Goal: Transaction & Acquisition: Book appointment/travel/reservation

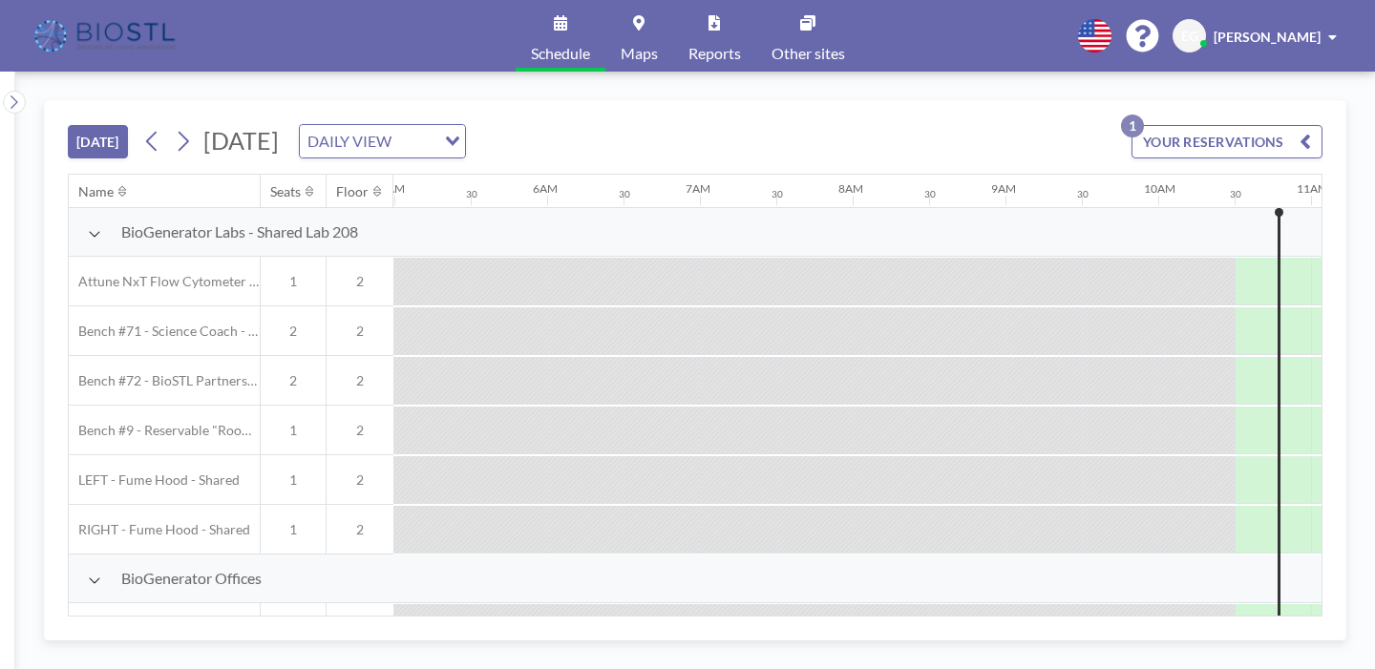
scroll to position [0, 993]
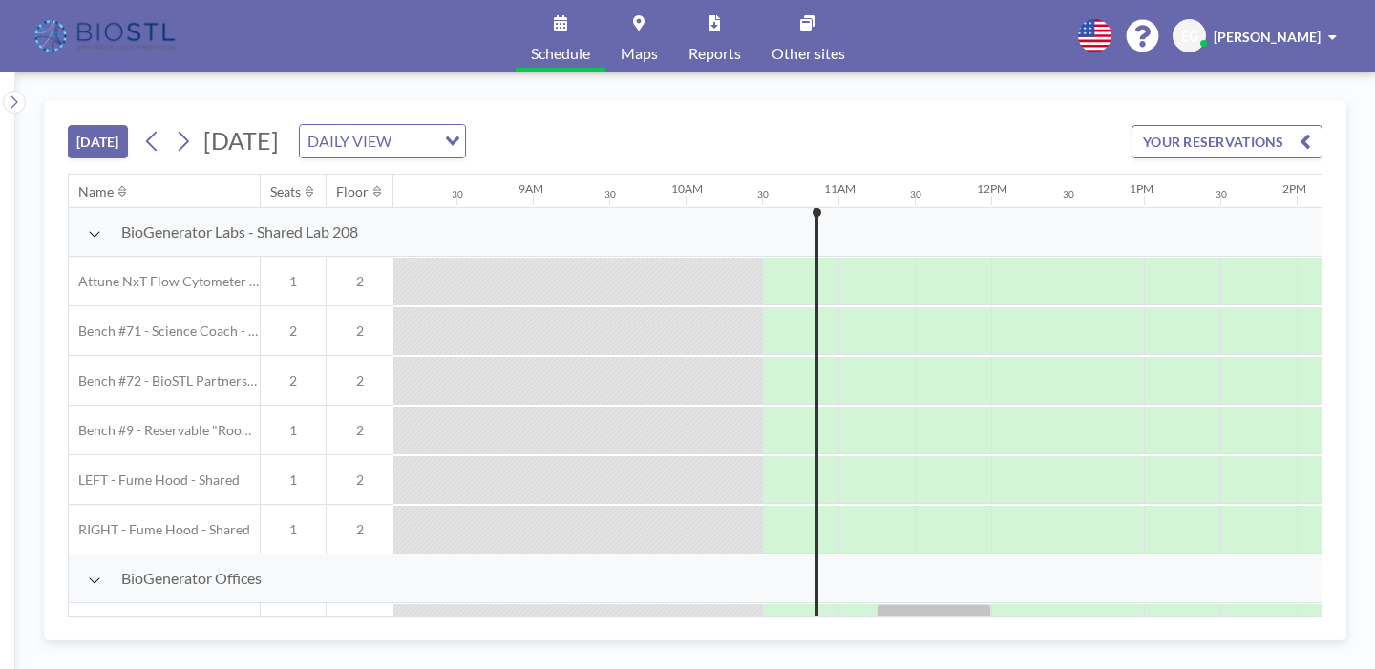
scroll to position [0, 1242]
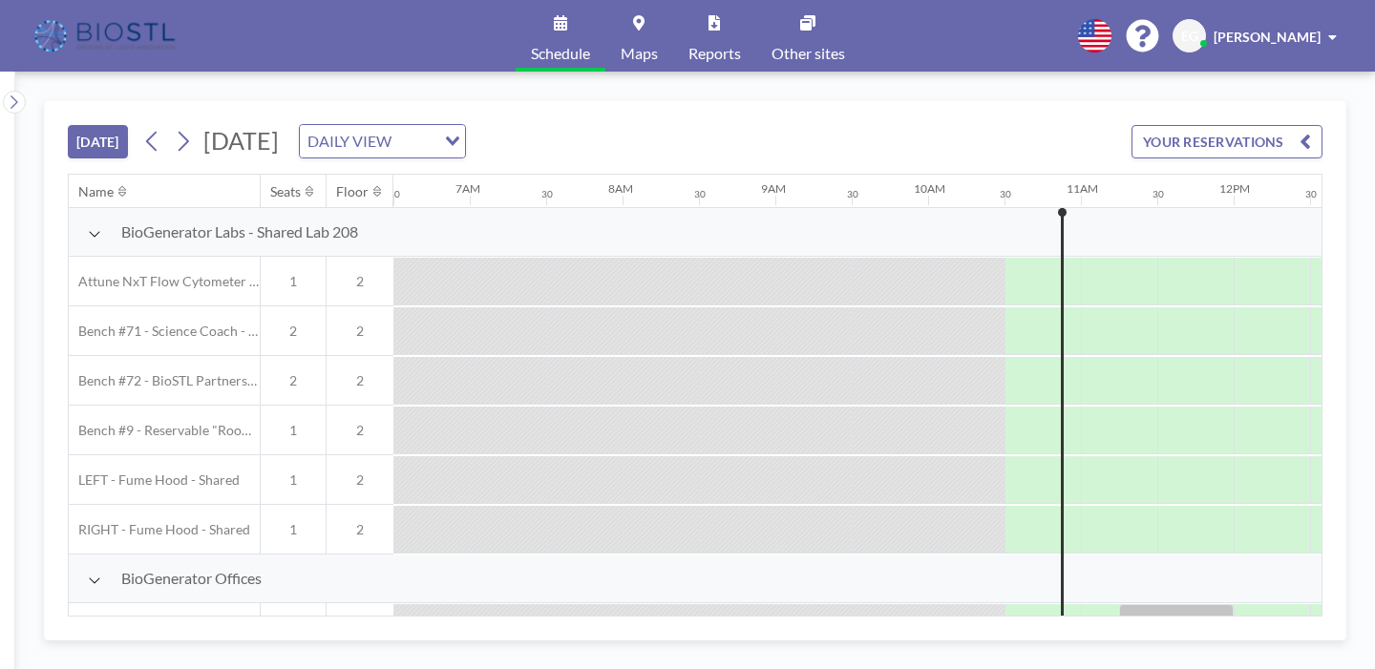
scroll to position [0, 1242]
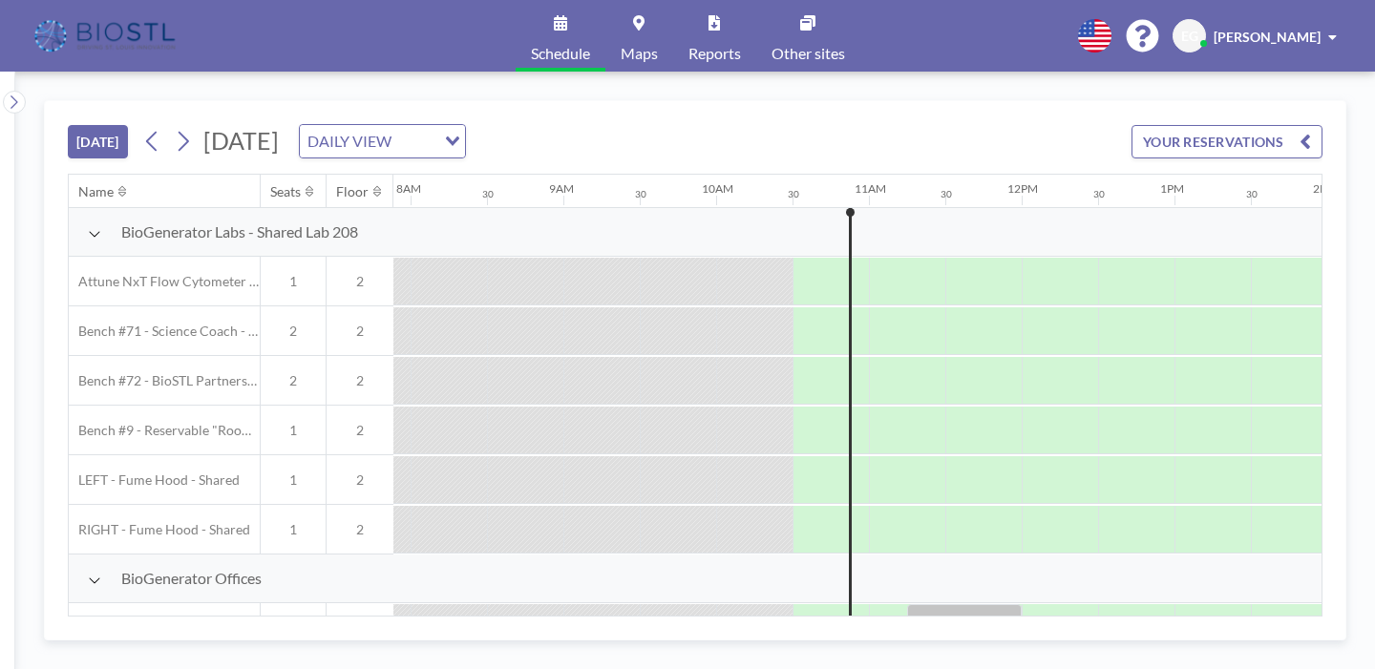
scroll to position [0, 1242]
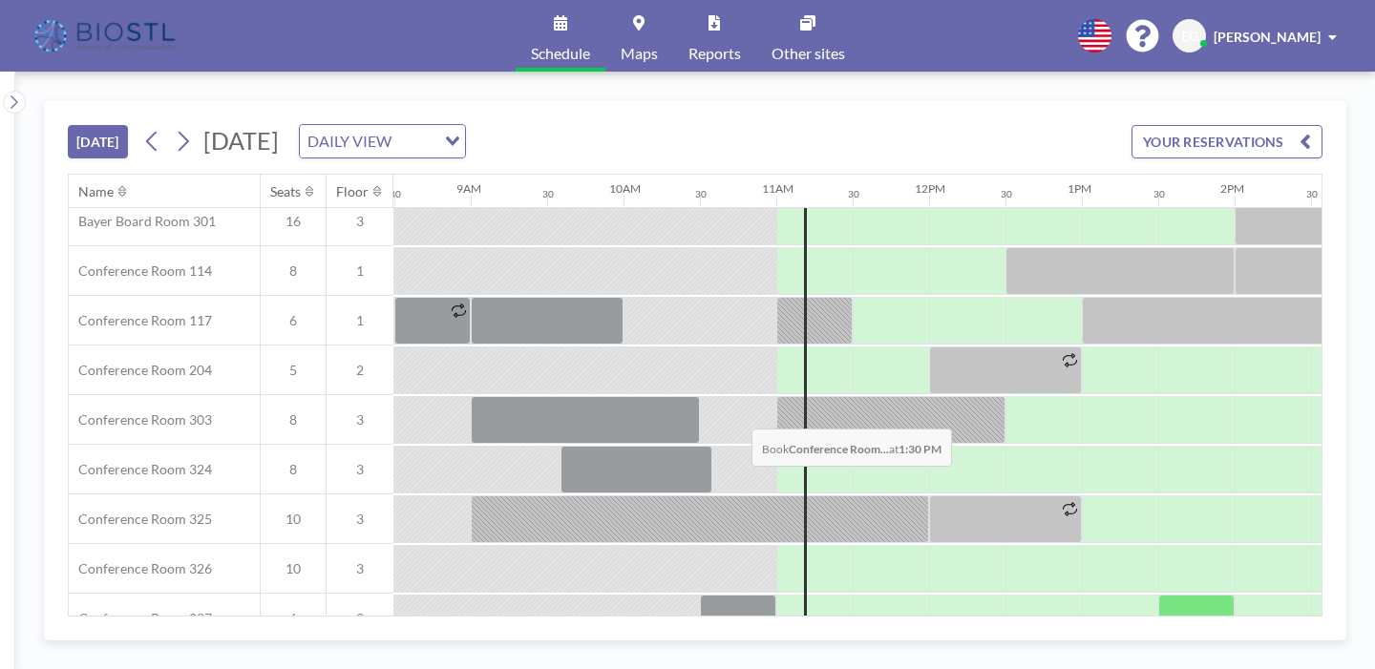
scroll to position [558, 1296]
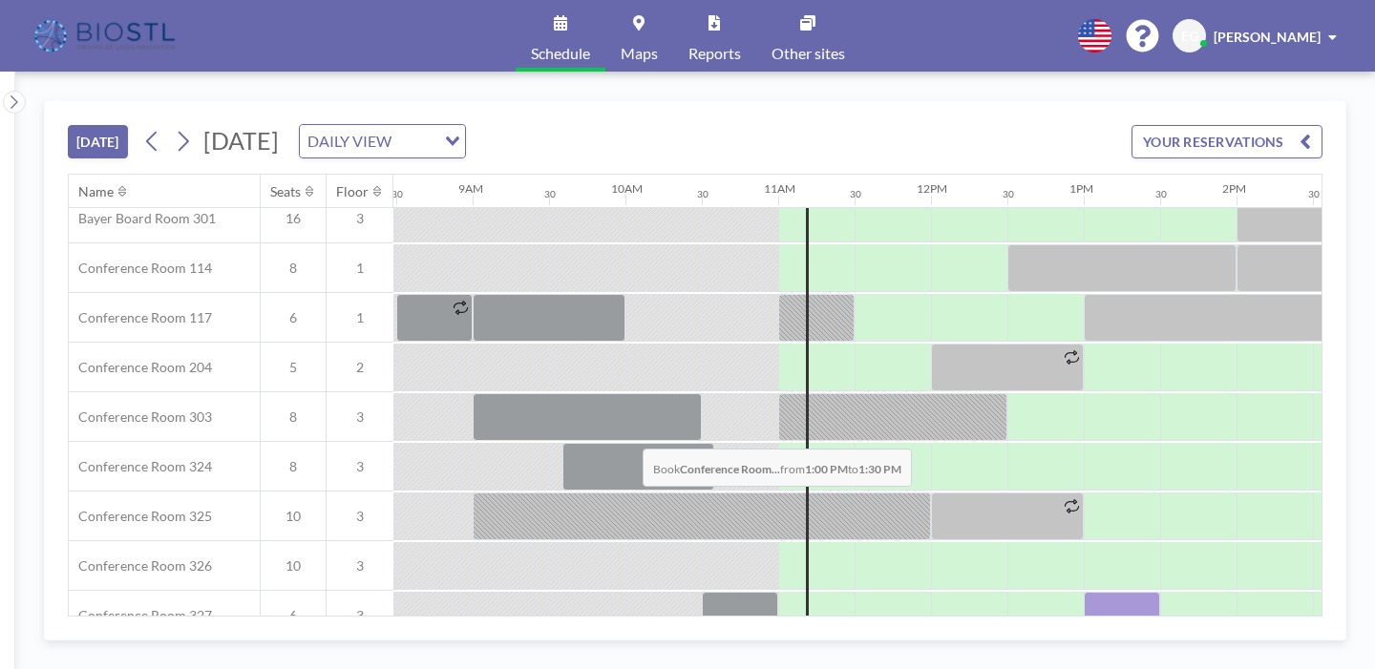
click at [1084, 592] on div at bounding box center [1122, 616] width 76 height 48
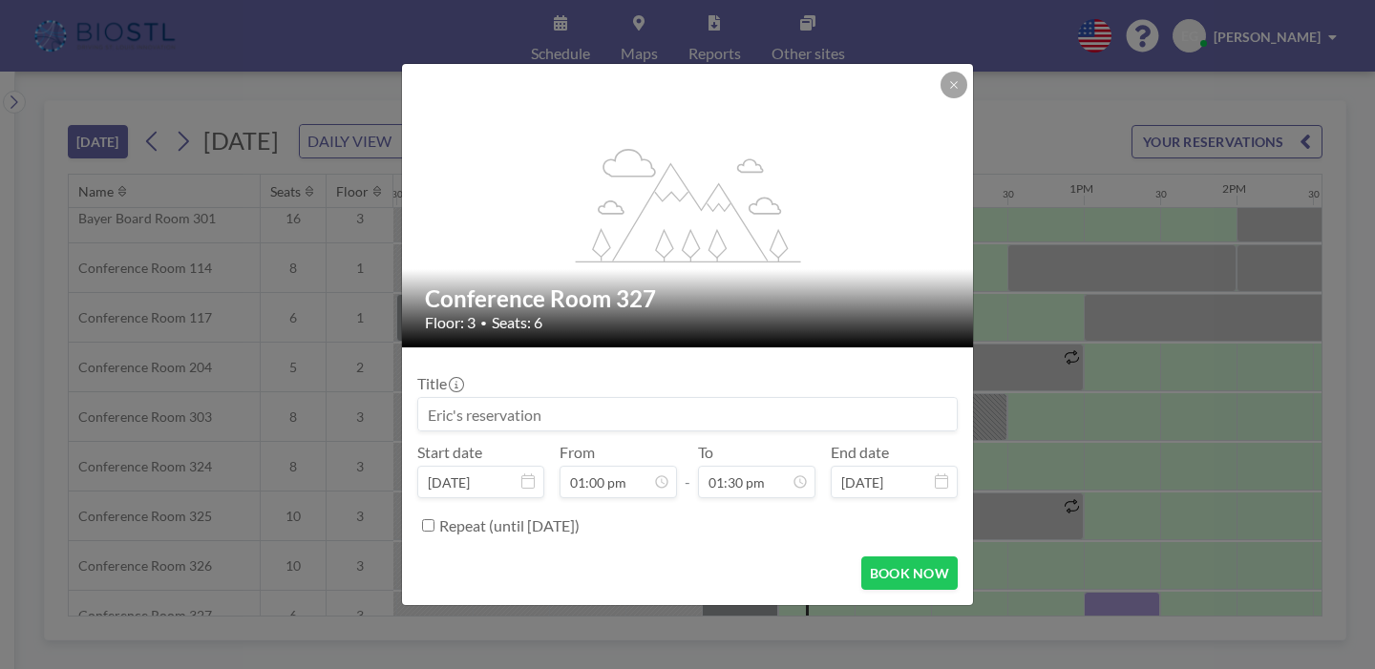
click at [603, 401] on input at bounding box center [687, 414] width 539 height 32
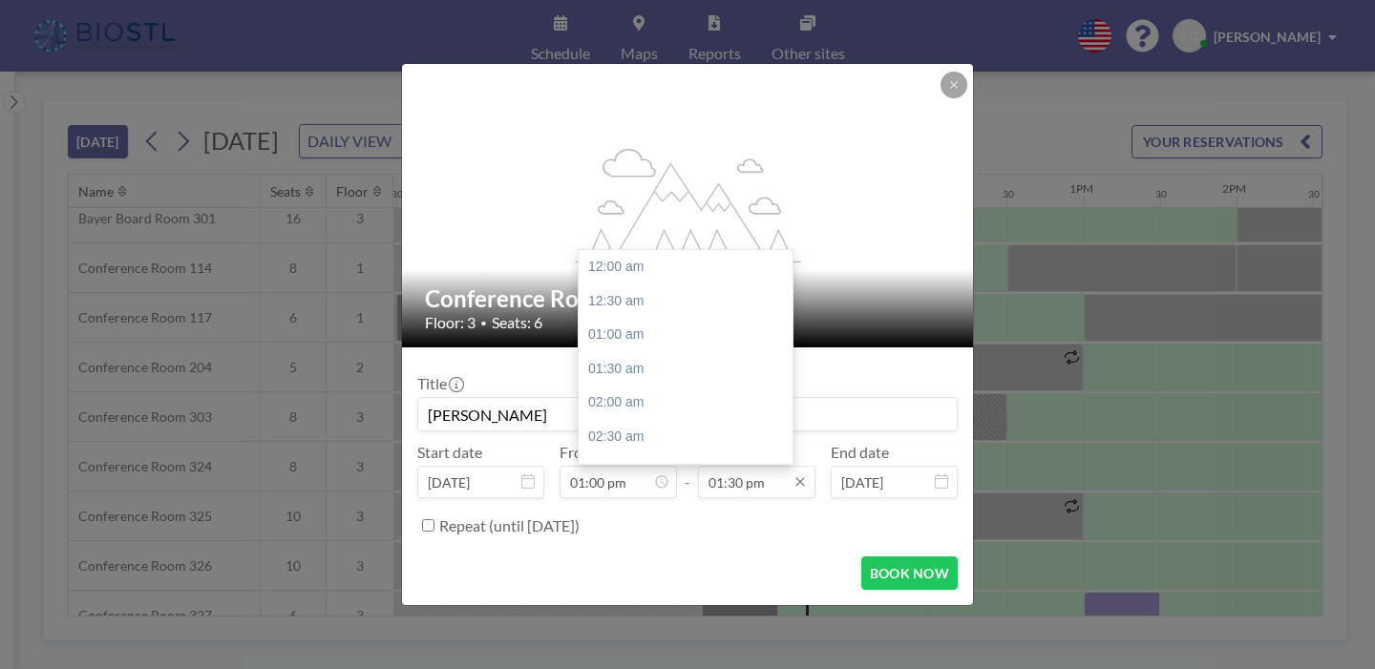
scroll to position [823, 0]
type input "Gulve"
click at [706, 447] on div "03:00 pm" at bounding box center [686, 464] width 214 height 34
type input "03:00 pm"
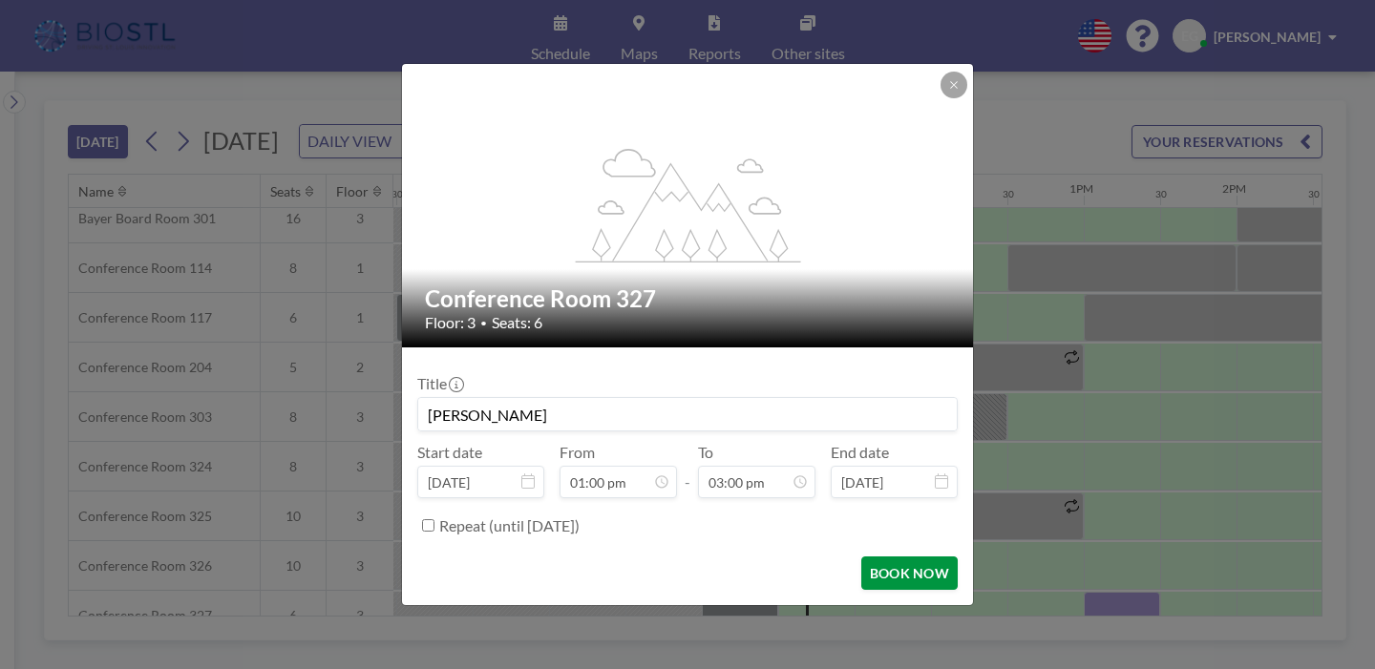
scroll to position [915, 0]
click at [865, 557] on button "BOOK NOW" at bounding box center [909, 573] width 96 height 33
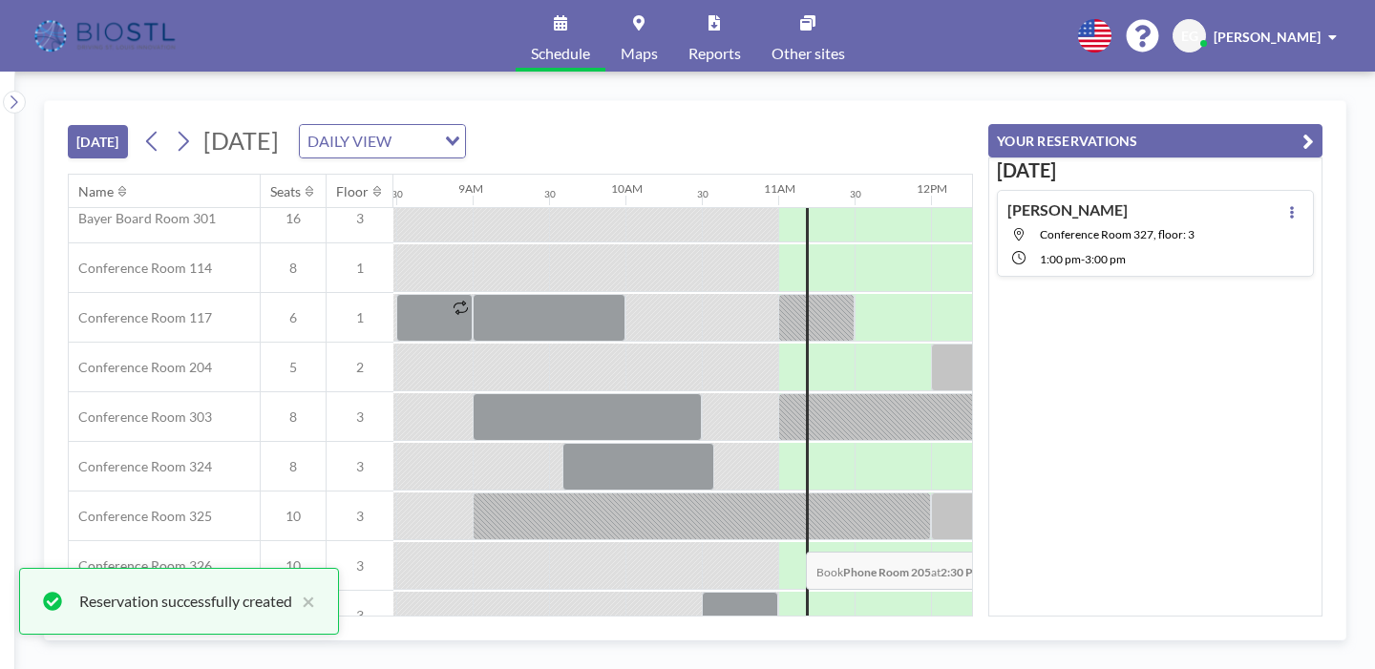
scroll to position [0, 0]
